Goal: Navigation & Orientation: Find specific page/section

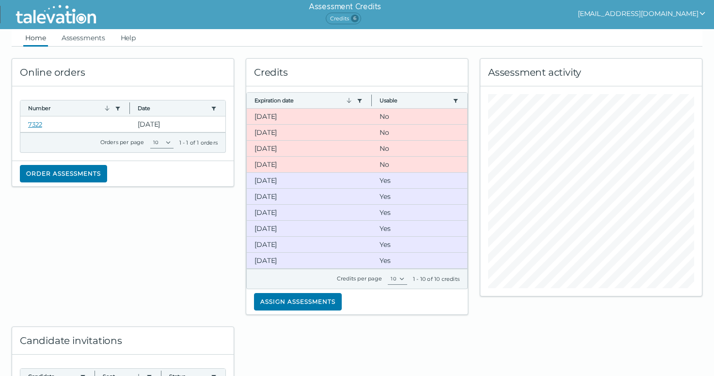
click at [606, 14] on button "[EMAIL_ADDRESS][DOMAIN_NAME]" at bounding box center [642, 14] width 128 height 12
click at [604, 12] on button "[EMAIL_ADDRESS][DOMAIN_NAME]" at bounding box center [642, 14] width 128 height 12
click at [122, 39] on link "Help" at bounding box center [128, 37] width 19 height 17
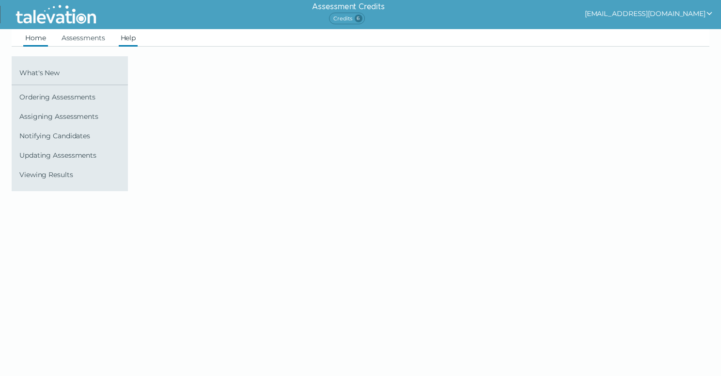
click at [35, 41] on link "Home" at bounding box center [35, 37] width 25 height 17
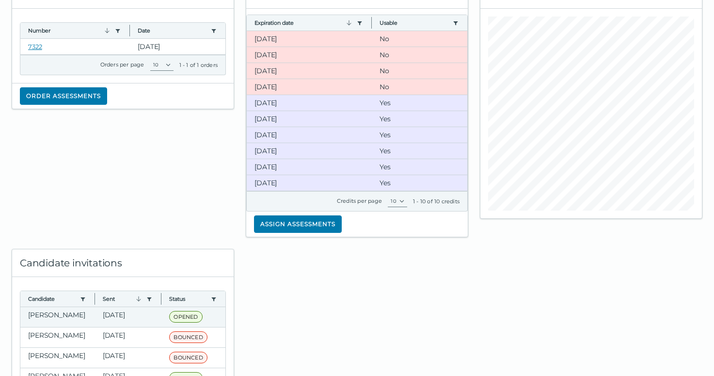
scroll to position [149, 0]
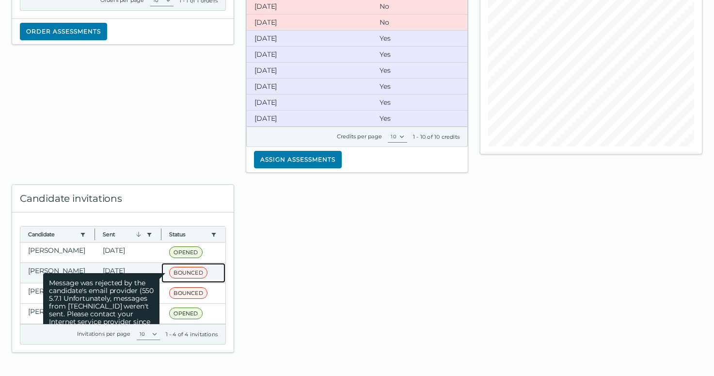
click at [169, 268] on span "BOUNCED" at bounding box center [188, 273] width 38 height 12
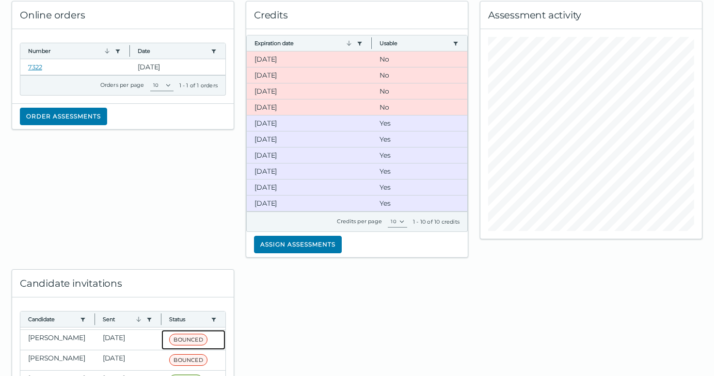
scroll to position [0, 0]
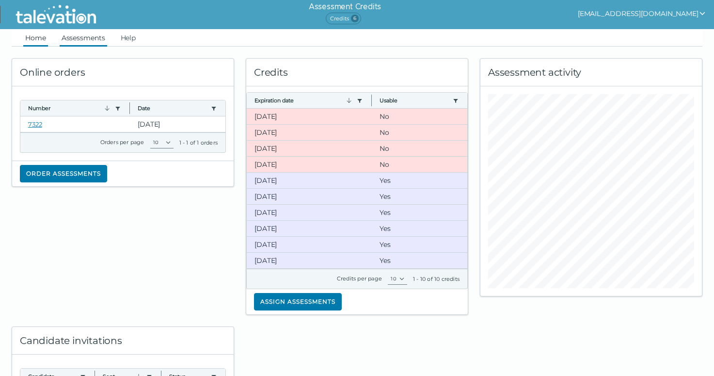
click at [98, 34] on link "Assessments" at bounding box center [84, 37] width 48 height 17
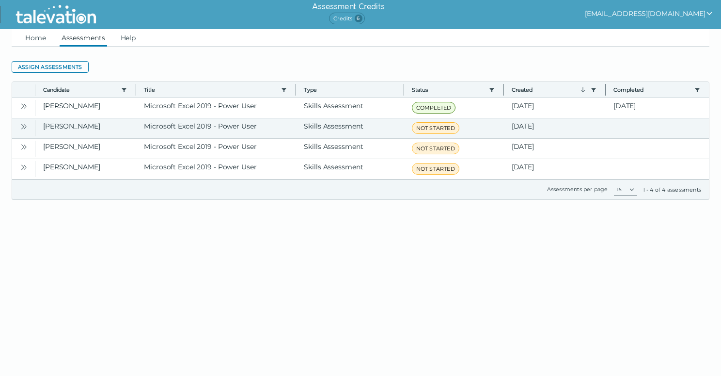
click at [27, 121] on button "Open" at bounding box center [24, 126] width 12 height 12
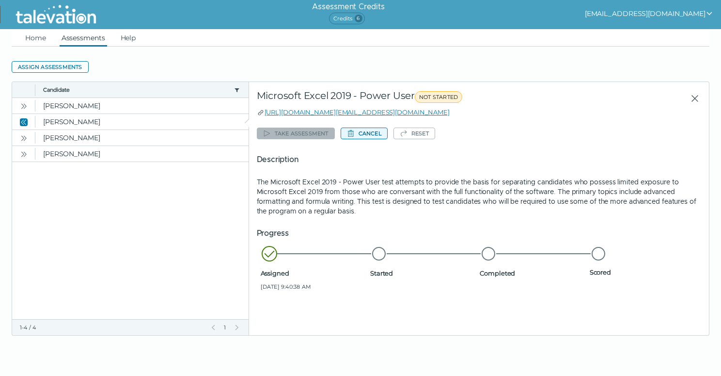
click at [360, 133] on button "Cancel" at bounding box center [364, 134] width 47 height 12
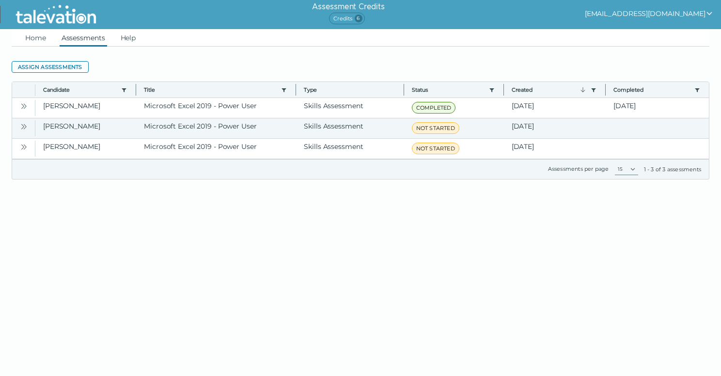
click at [25, 130] on icon "Open" at bounding box center [24, 127] width 8 height 8
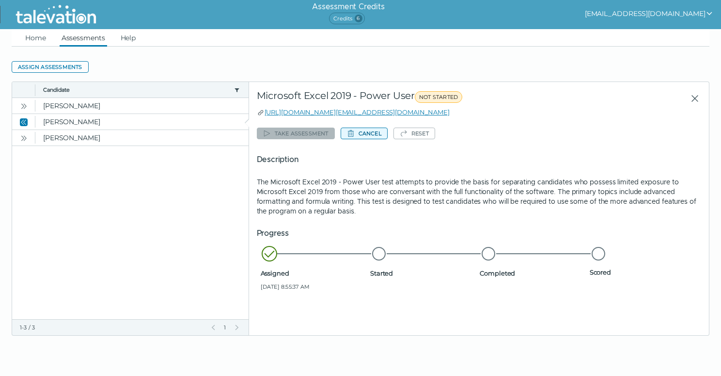
click at [371, 132] on button "Cancel" at bounding box center [364, 134] width 47 height 12
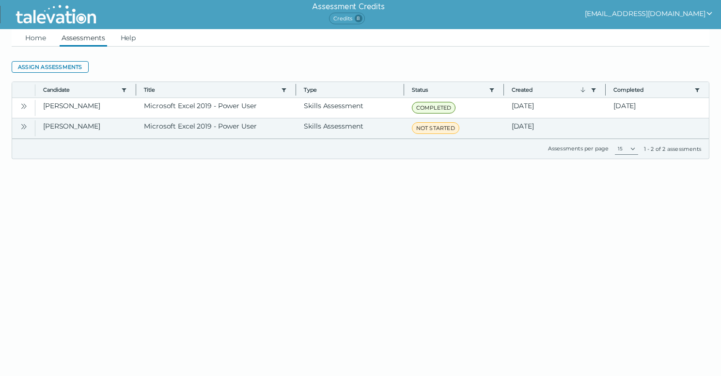
click at [26, 125] on icon "Open" at bounding box center [24, 127] width 8 height 8
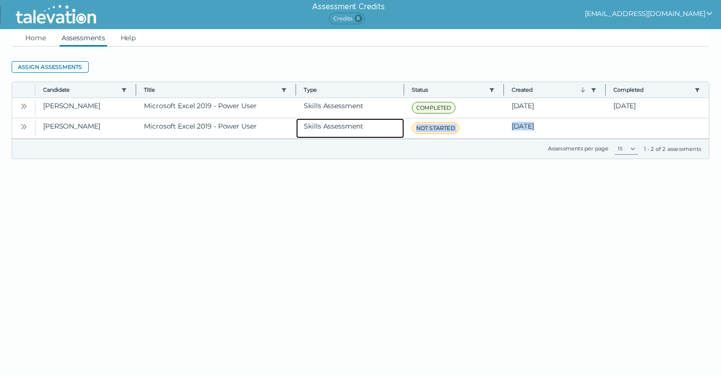
drag, startPoint x: 370, startPoint y: 137, endPoint x: 358, endPoint y: 167, distance: 32.9
click at [358, 167] on html "Assessment Credits Credits 8 [EMAIL_ADDRESS][DOMAIN_NAME] Home Assessments Help…" at bounding box center [360, 91] width 721 height 182
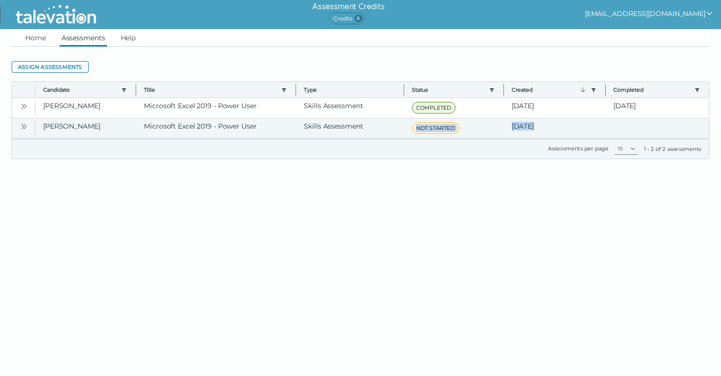
click at [18, 123] on button "Open" at bounding box center [24, 126] width 12 height 12
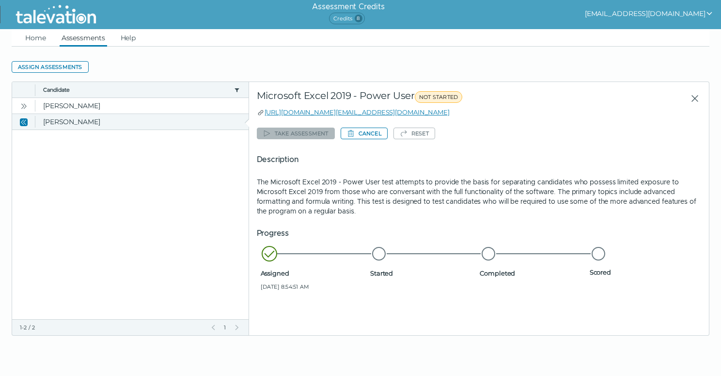
click at [24, 126] on icon "Close" at bounding box center [24, 122] width 8 height 8
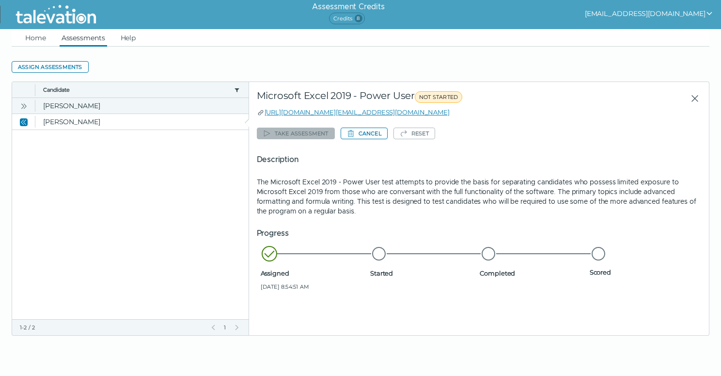
click at [25, 108] on icon "Open" at bounding box center [24, 106] width 8 height 8
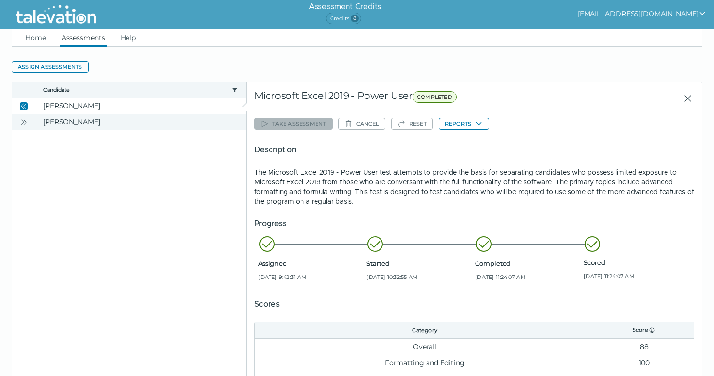
click at [27, 120] on icon "Open" at bounding box center [24, 122] width 8 height 8
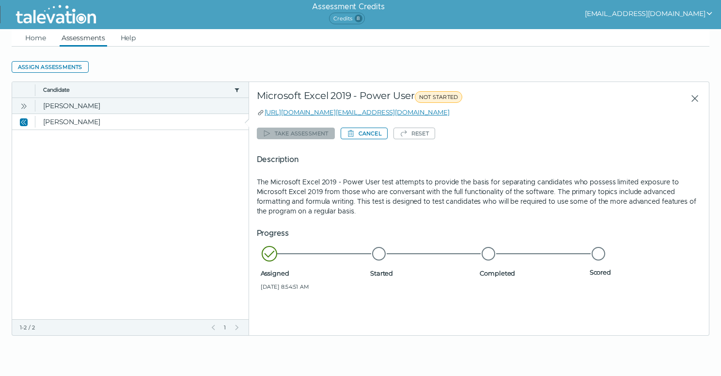
click at [30, 108] on button "Open" at bounding box center [24, 106] width 12 height 12
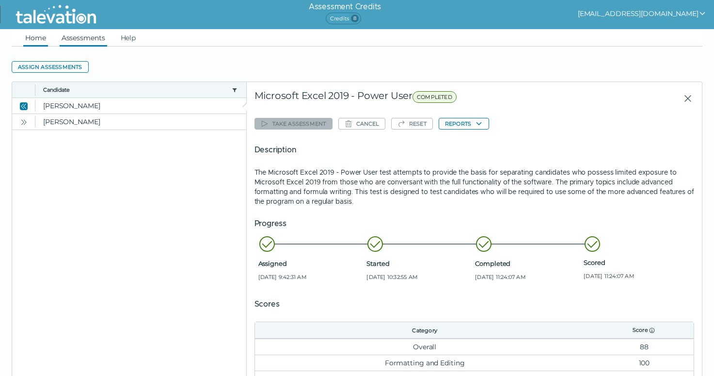
click at [43, 38] on link "Home" at bounding box center [35, 37] width 25 height 17
